Goal: Navigation & Orientation: Find specific page/section

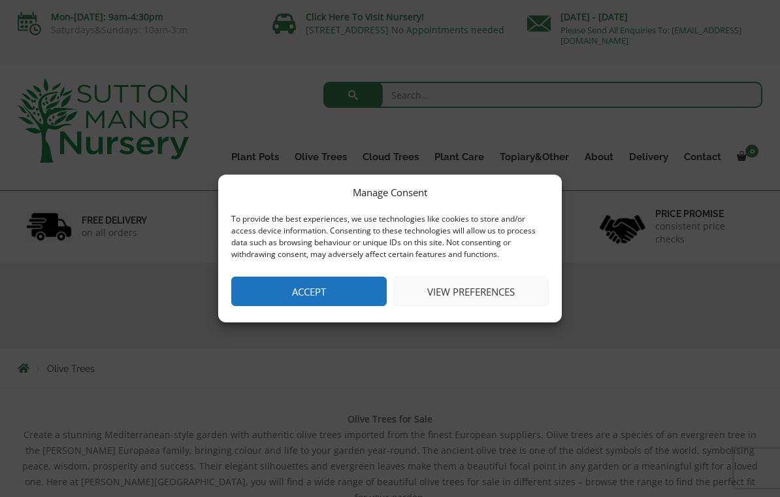
click at [366, 291] on button "Accept" at bounding box center [309, 290] width 156 height 29
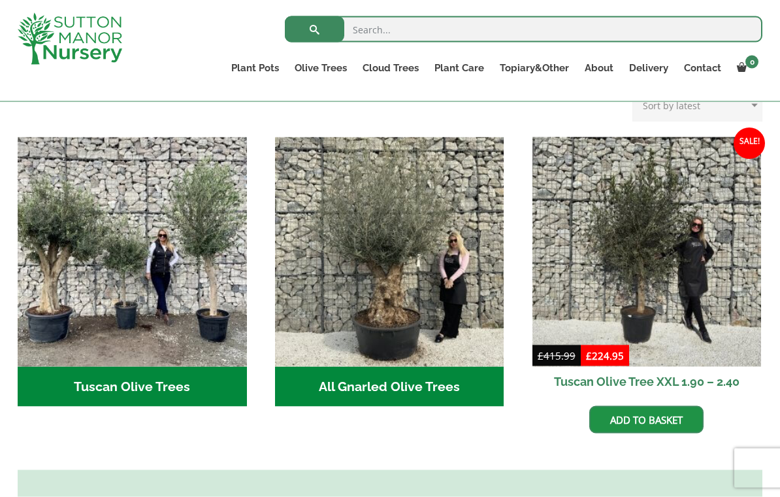
scroll to position [452, 0]
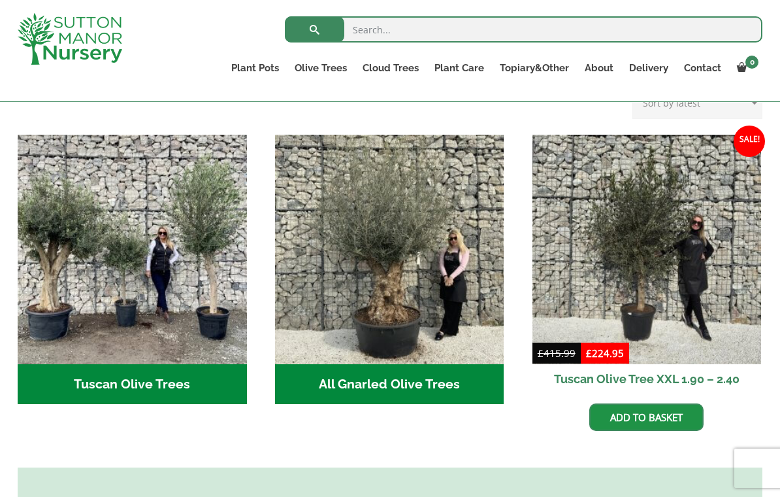
click at [433, 348] on img "Visit product category All Gnarled Olive Trees" at bounding box center [389, 249] width 229 height 229
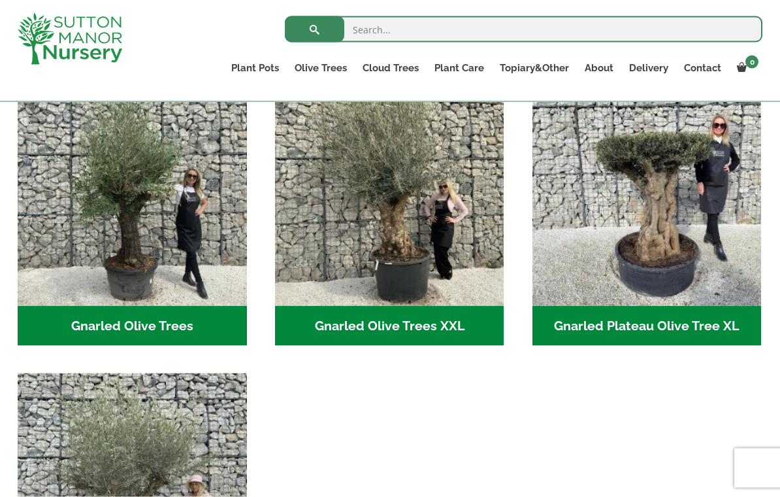
scroll to position [312, 0]
click at [95, 282] on img "Visit product category Gnarled Olive Trees" at bounding box center [132, 190] width 229 height 229
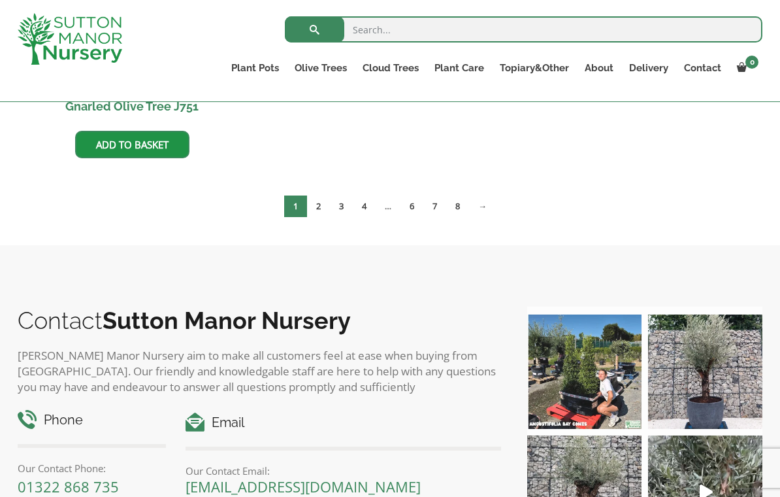
scroll to position [1546, 0]
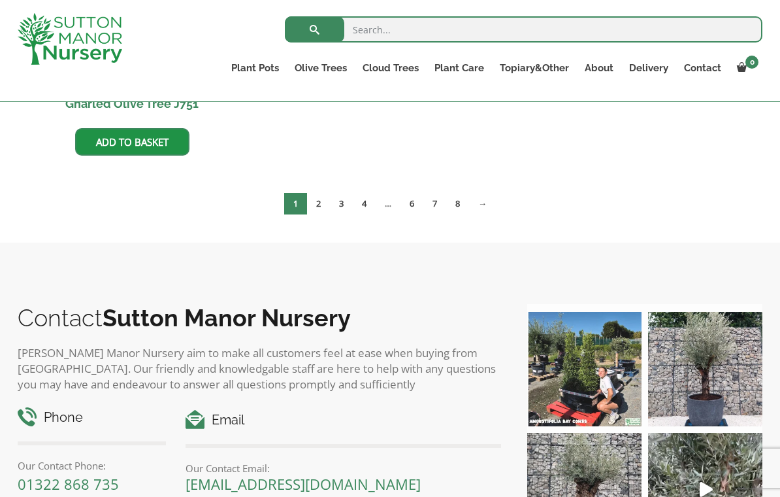
click at [414, 206] on link "6" at bounding box center [412, 204] width 23 height 22
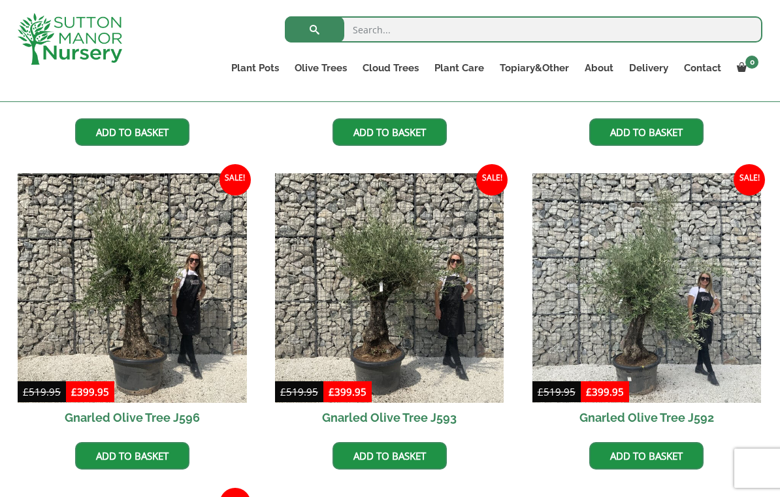
scroll to position [1877, 0]
